Goal: Information Seeking & Learning: Learn about a topic

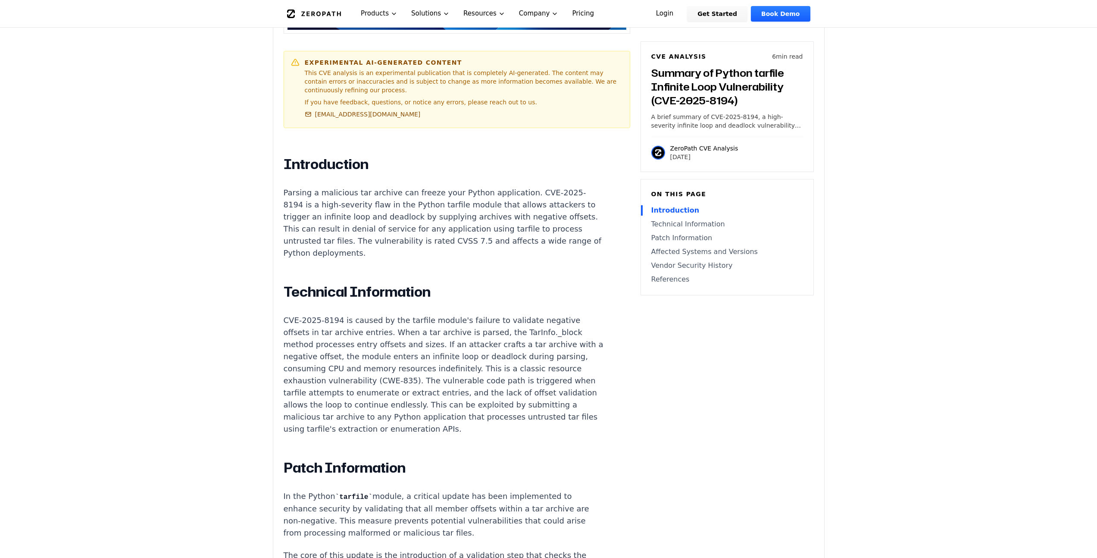
scroll to position [447, 0]
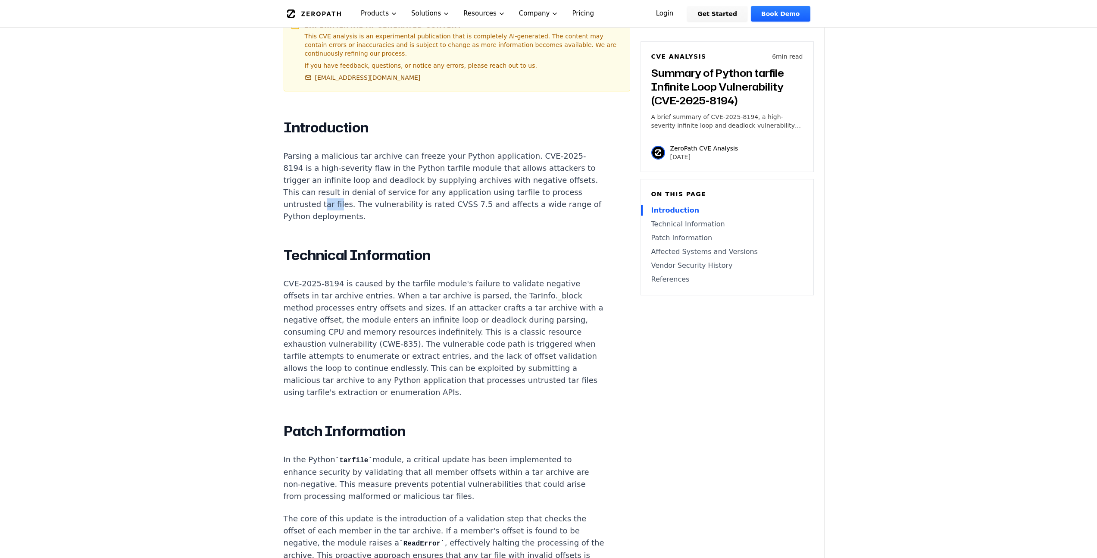
drag, startPoint x: 509, startPoint y: 179, endPoint x: 497, endPoint y: 176, distance: 12.3
click at [497, 176] on p "Parsing a malicious tar archive can freeze your Python application. CVE-2025-81…" at bounding box center [444, 186] width 321 height 72
click at [504, 179] on p "Parsing a malicious tar archive can freeze your Python application. CVE-2025-81…" at bounding box center [444, 186] width 321 height 72
drag, startPoint x: 519, startPoint y: 177, endPoint x: 500, endPoint y: 161, distance: 24.5
click at [500, 161] on p "Parsing a malicious tar archive can freeze your Python application. CVE-2025-81…" at bounding box center [444, 186] width 321 height 72
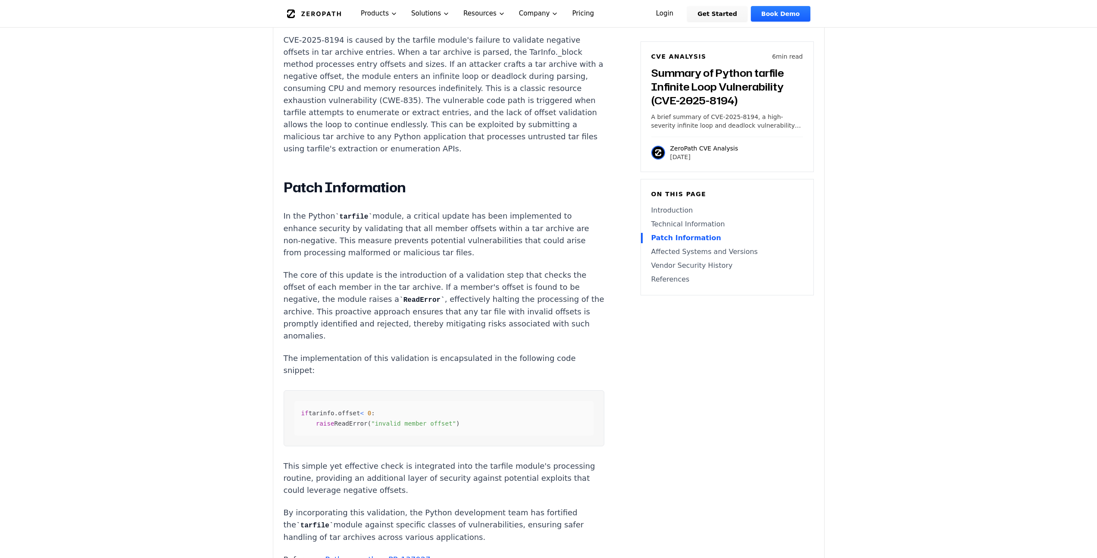
scroll to position [741, 0]
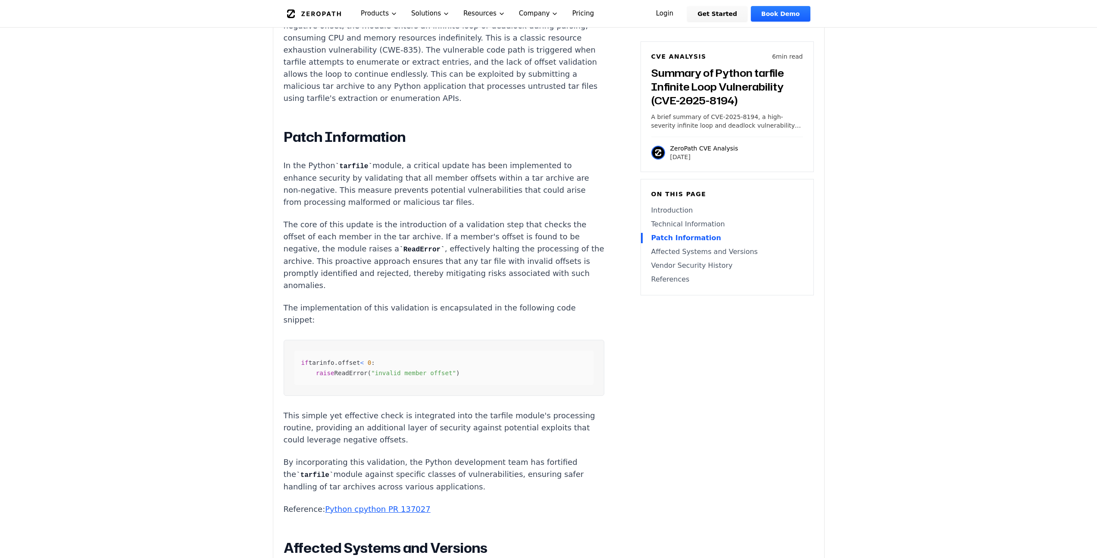
click at [316, 359] on span "tarinfo" at bounding box center [322, 362] width 26 height 7
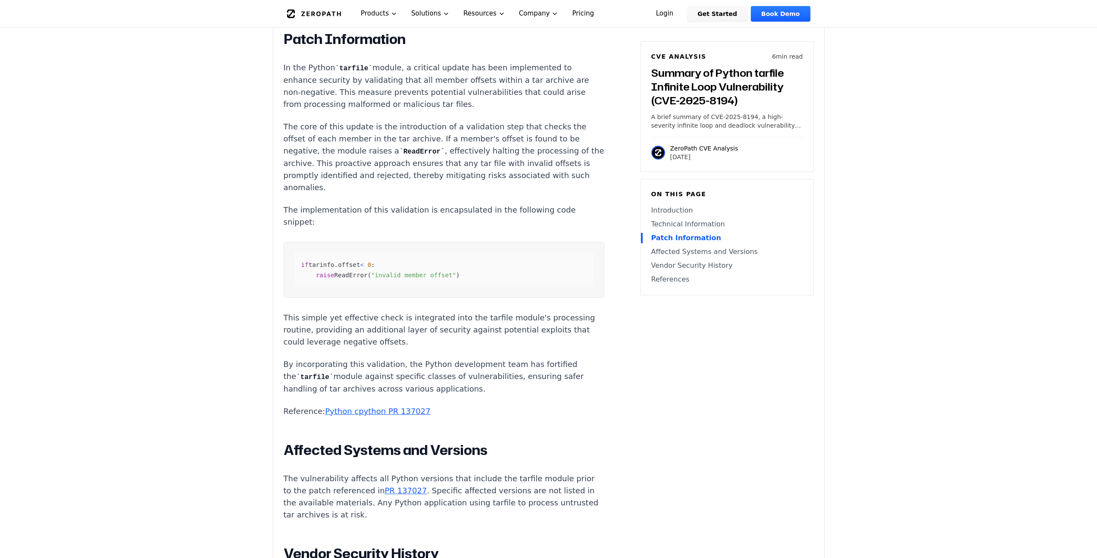
scroll to position [1019, 0]
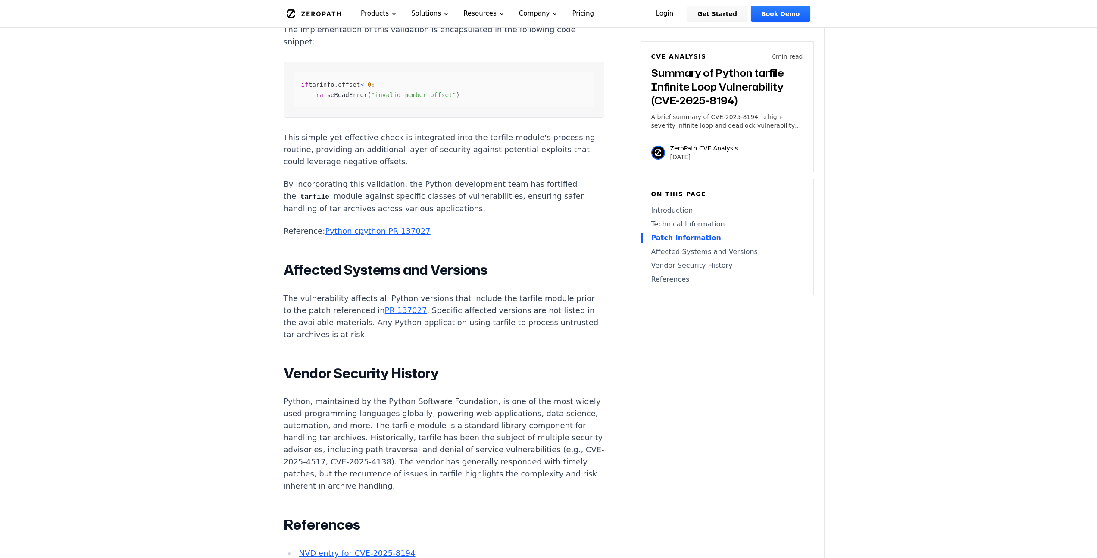
click at [150, 305] on main "How ZeroPath Works Learn the technical details of how ZeroPath works under the …" at bounding box center [548, 225] width 1097 height 2488
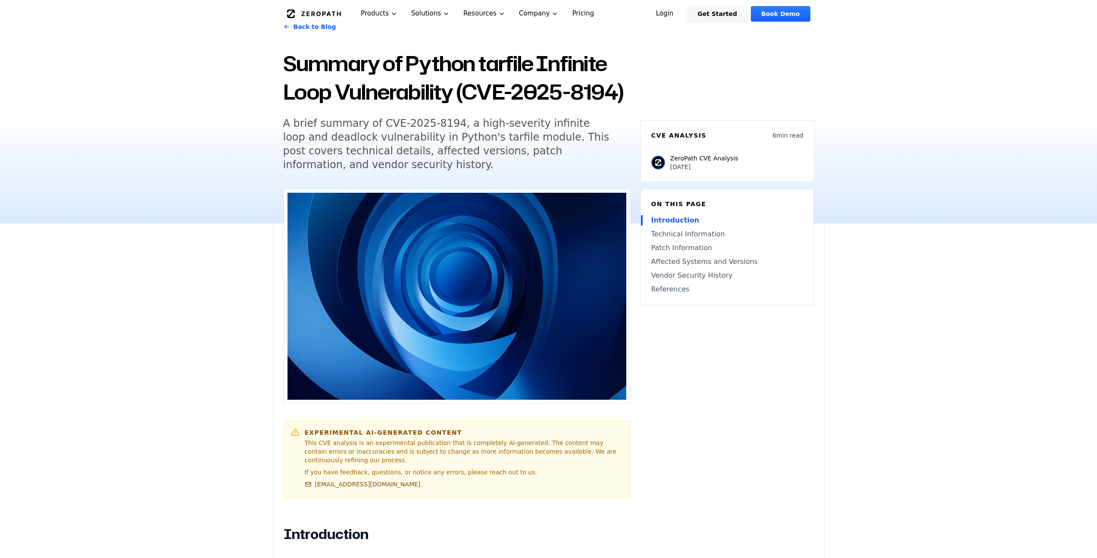
scroll to position [0, 0]
